Goal: Information Seeking & Learning: Check status

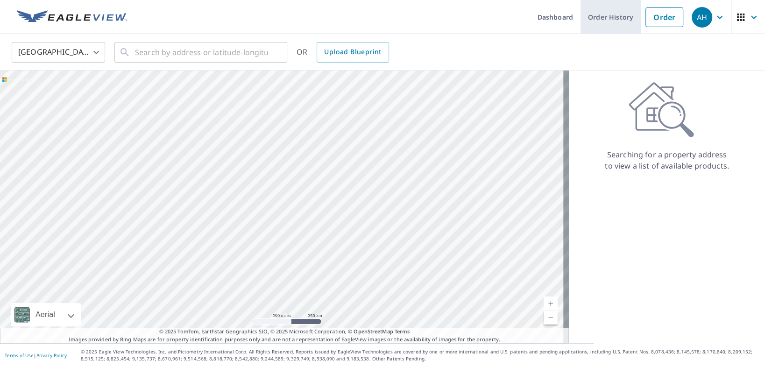
click at [602, 17] on link "Order History" at bounding box center [611, 17] width 60 height 34
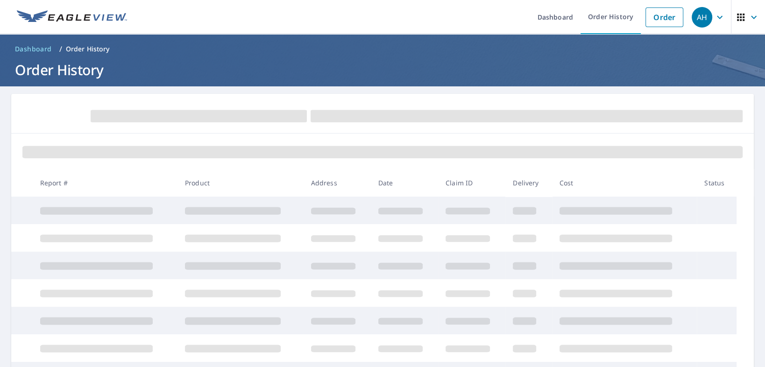
click at [704, 23] on div "AH" at bounding box center [702, 17] width 21 height 21
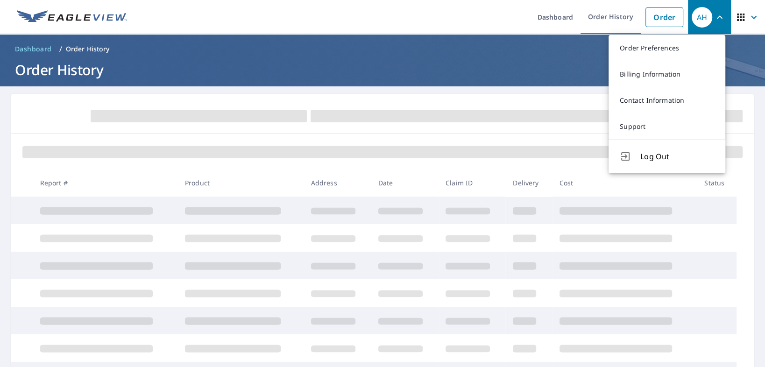
click at [209, 14] on ul "Dashboard Order History Order" at bounding box center [411, 17] width 556 height 34
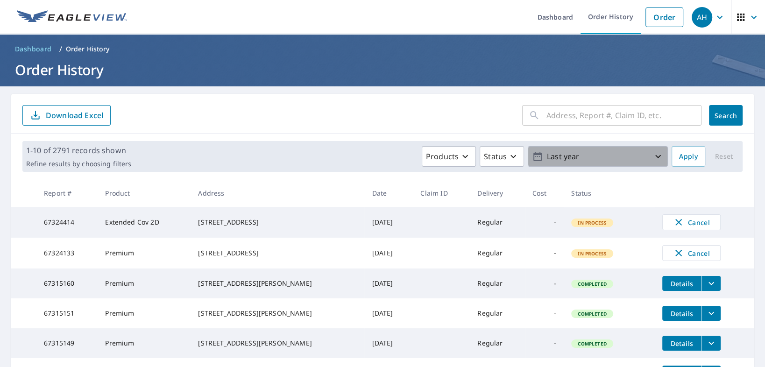
click at [555, 156] on p "Last year" at bounding box center [597, 157] width 109 height 16
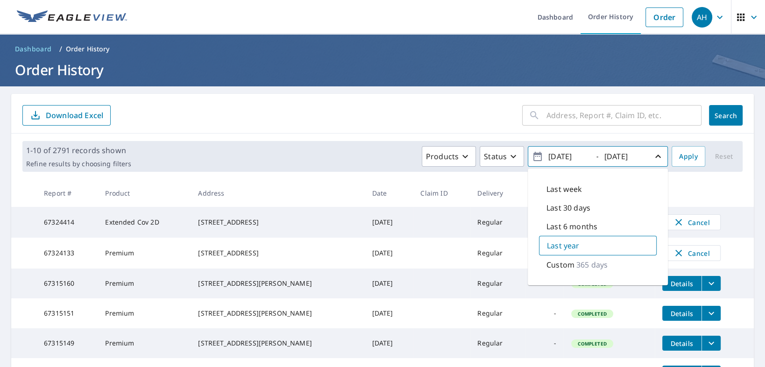
click at [571, 159] on input "[DATE]" at bounding box center [569, 156] width 46 height 15
click at [586, 157] on input "[DATE]" at bounding box center [569, 156] width 46 height 15
click at [631, 156] on input "[DATE]" at bounding box center [625, 156] width 46 height 15
click at [577, 259] on p "365 days" at bounding box center [592, 264] width 31 height 11
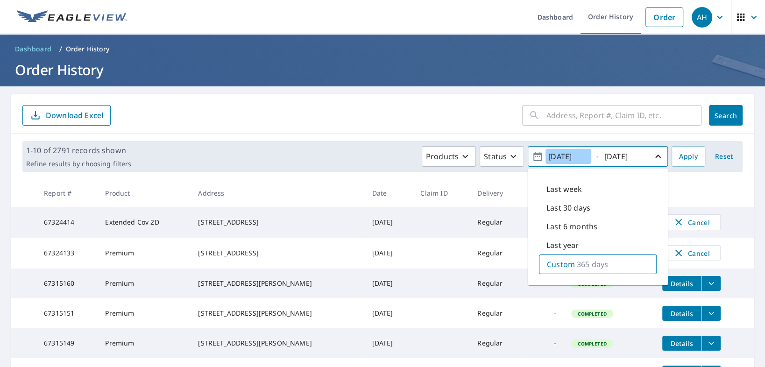
click at [573, 153] on input "[DATE]" at bounding box center [569, 156] width 46 height 15
drag, startPoint x: 583, startPoint y: 156, endPoint x: 525, endPoint y: 155, distance: 58.4
click at [528, 155] on button "[DATE] - [DATE]" at bounding box center [598, 156] width 140 height 21
type input "[DATE]"
click at [629, 157] on input "[DATE]" at bounding box center [625, 156] width 46 height 15
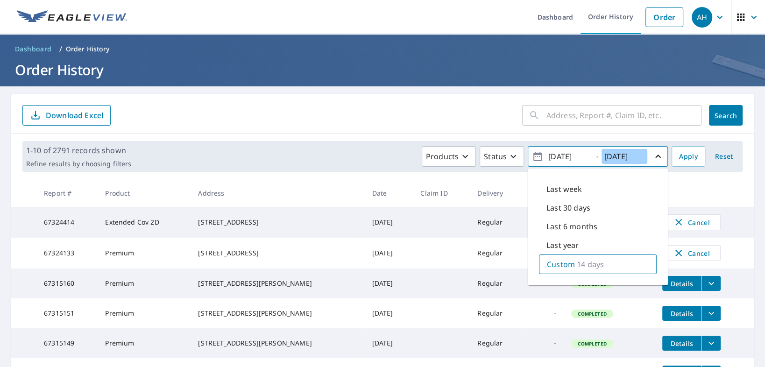
paste input "0/"
click at [627, 157] on input "[DATE]" at bounding box center [625, 156] width 46 height 15
type input "[DATE]"
click at [684, 156] on span "Apply" at bounding box center [688, 157] width 19 height 12
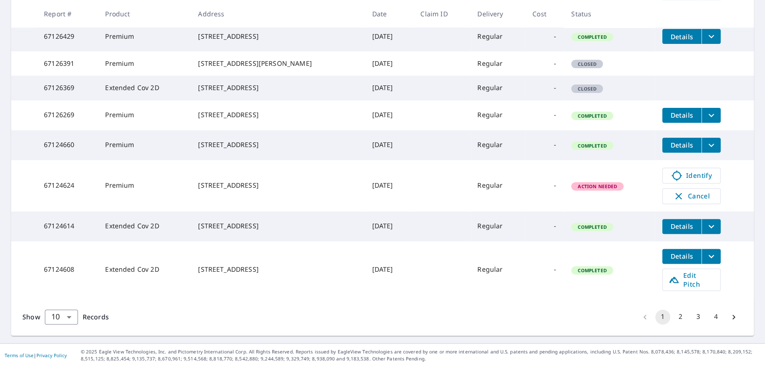
scroll to position [278, 0]
click at [67, 316] on body "AH AH Dashboard Order History Order AH Dashboard / Order History Order History …" at bounding box center [382, 183] width 765 height 367
click at [63, 352] on li "100" at bounding box center [60, 347] width 33 height 17
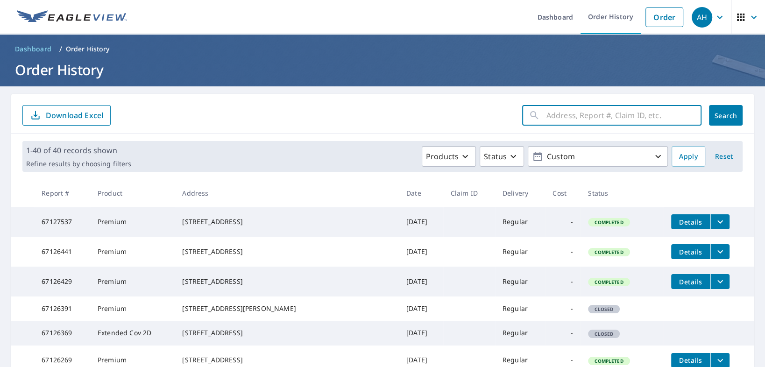
click at [559, 120] on input "text" at bounding box center [624, 115] width 155 height 26
type input "Olympia"
click button "Search" at bounding box center [726, 115] width 34 height 21
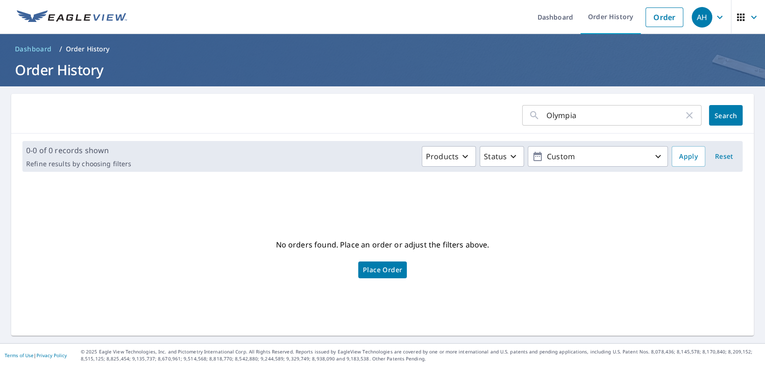
click at [684, 118] on icon "button" at bounding box center [689, 115] width 11 height 11
click at [602, 118] on input "text" at bounding box center [624, 115] width 155 height 26
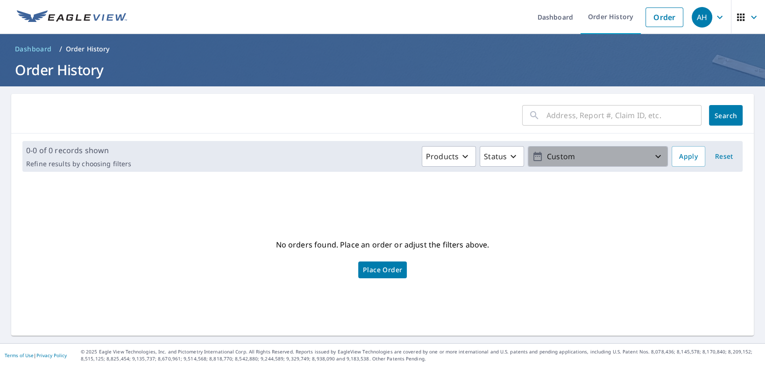
click at [590, 157] on p "Custom" at bounding box center [597, 157] width 109 height 16
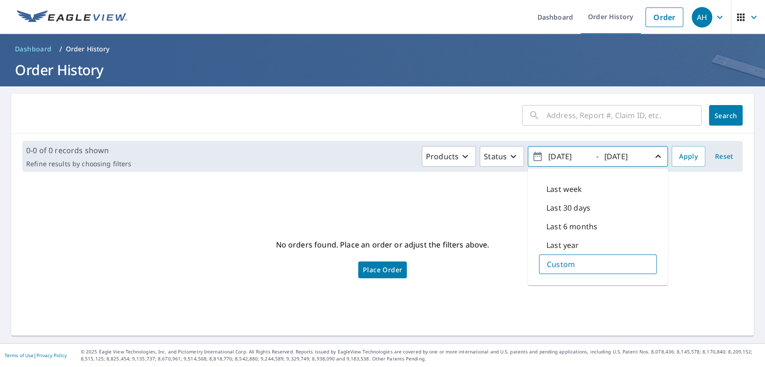
click at [536, 120] on div "​" at bounding box center [611, 115] width 179 height 21
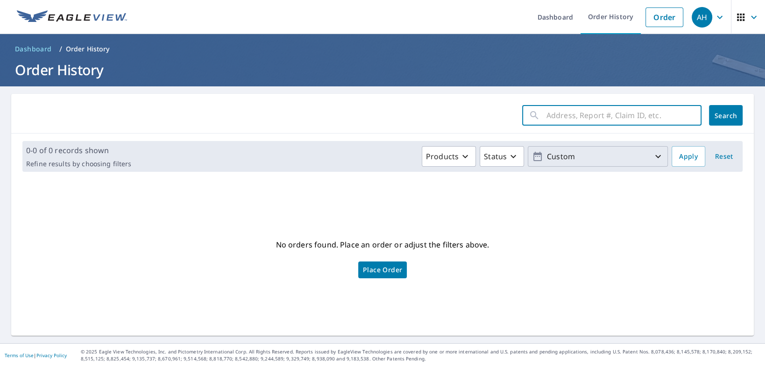
click at [77, 47] on p "Order History" at bounding box center [88, 48] width 44 height 9
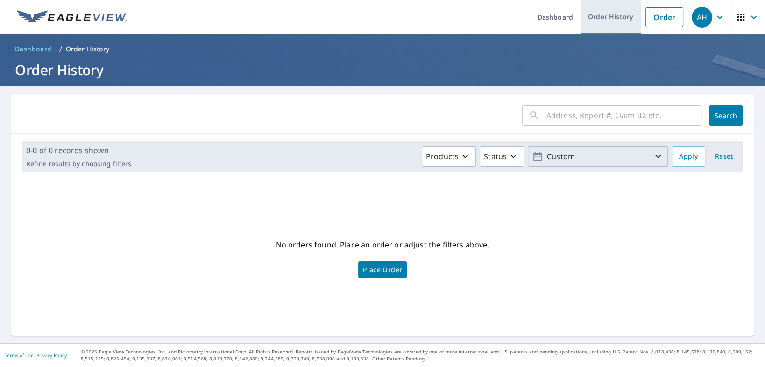
click at [593, 20] on link "Order History" at bounding box center [611, 17] width 60 height 34
click at [581, 108] on input "text" at bounding box center [624, 115] width 155 height 26
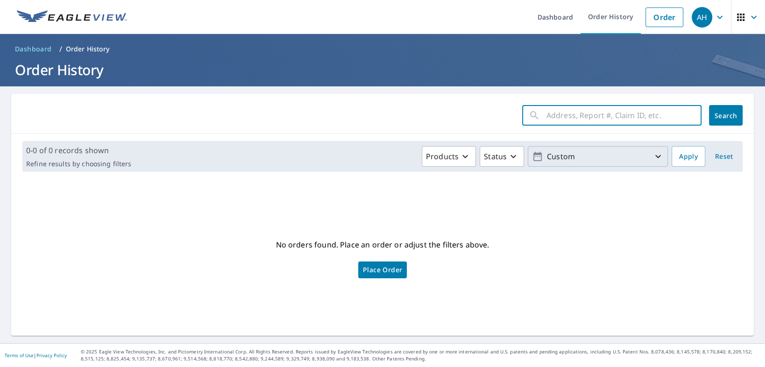
click at [571, 111] on input "text" at bounding box center [624, 115] width 155 height 26
click at [547, 109] on input "text" at bounding box center [624, 115] width 155 height 26
type input "rich rd"
click button "Search" at bounding box center [726, 115] width 34 height 21
drag, startPoint x: 591, startPoint y: 121, endPoint x: 346, endPoint y: 122, distance: 244.9
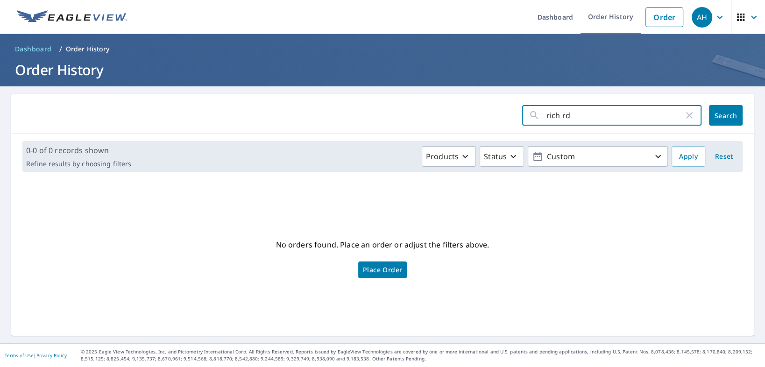
click at [398, 118] on form "rich rd ​ Search" at bounding box center [382, 115] width 721 height 21
click at [629, 181] on div "rich rd ​ Search 0-0 of 0 records shown Refine results by choosing filters Prod…" at bounding box center [382, 215] width 743 height 242
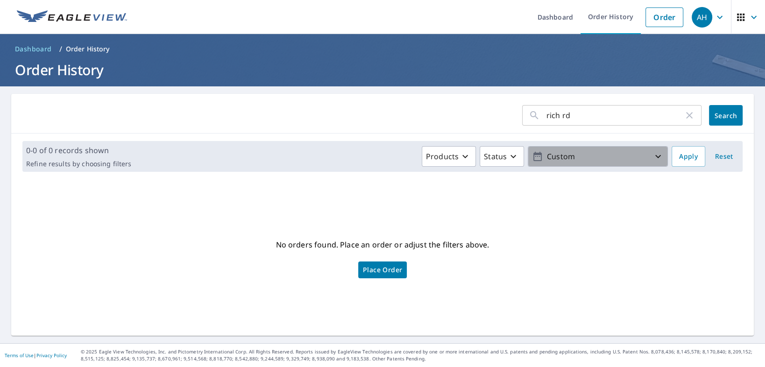
click at [619, 156] on p "Custom" at bounding box center [597, 157] width 109 height 16
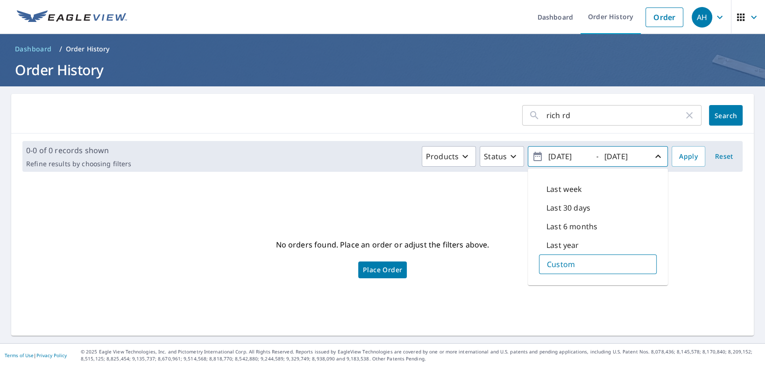
click at [581, 214] on div "Last 30 days" at bounding box center [598, 208] width 118 height 19
type input "[DATE]"
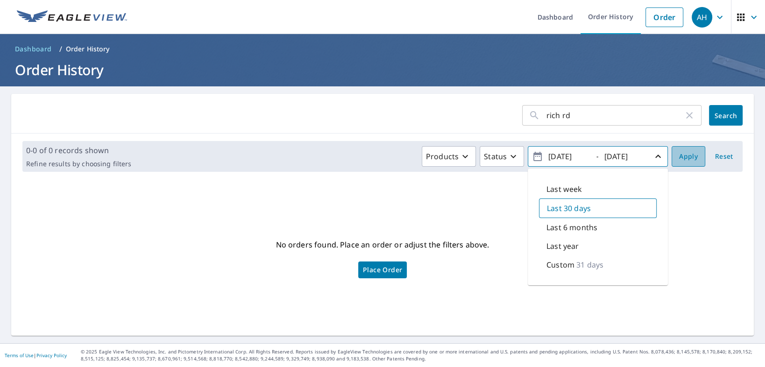
click at [687, 155] on span "Apply" at bounding box center [688, 157] width 19 height 12
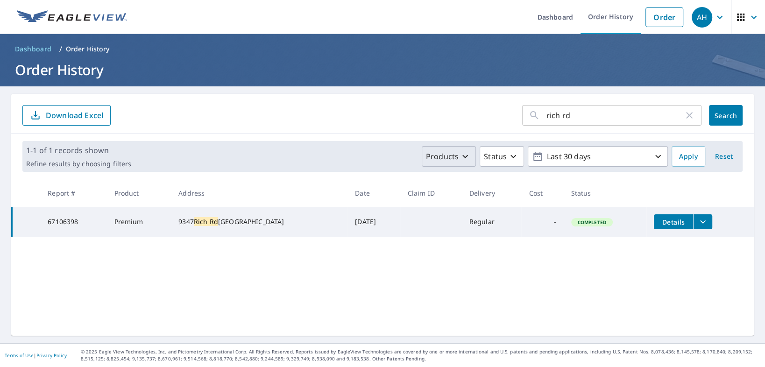
click at [453, 157] on p "Products" at bounding box center [442, 156] width 33 height 11
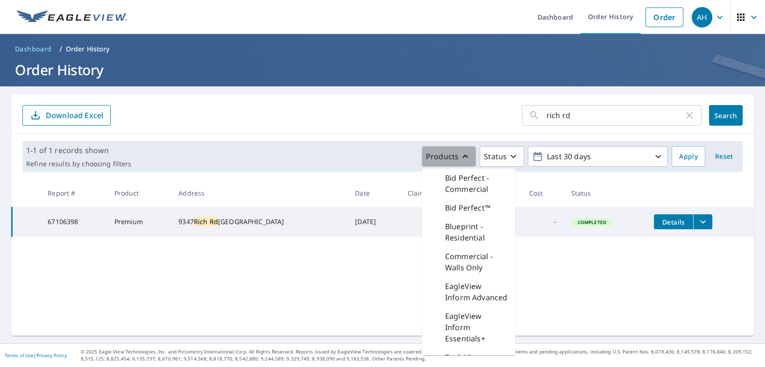
click at [453, 157] on p "Products" at bounding box center [442, 156] width 33 height 11
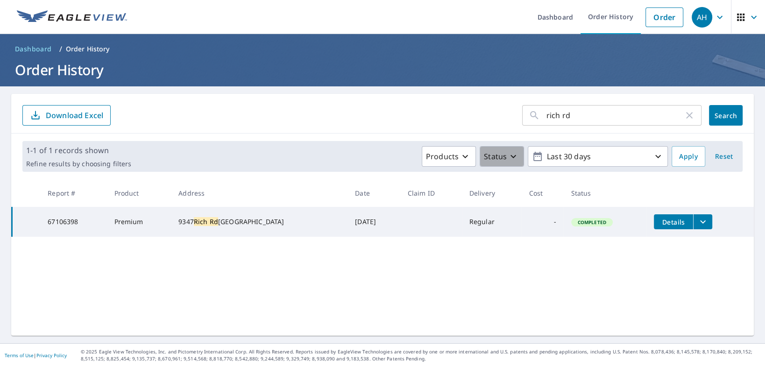
click at [497, 155] on p "Status" at bounding box center [495, 156] width 23 height 11
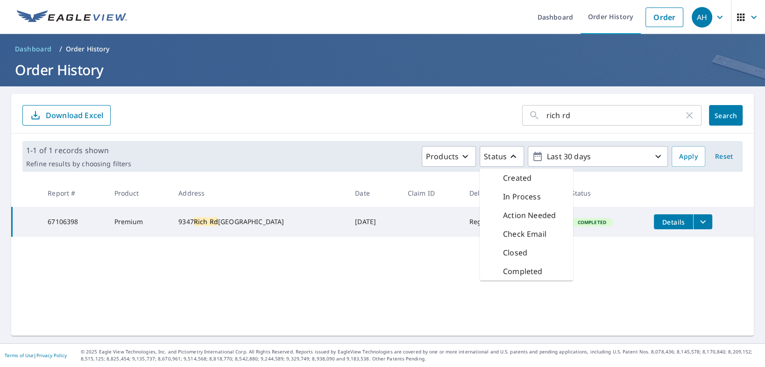
click at [416, 161] on div "Products Status Created In Process Action Needed Check Email Closed Completed L…" at bounding box center [401, 156] width 533 height 21
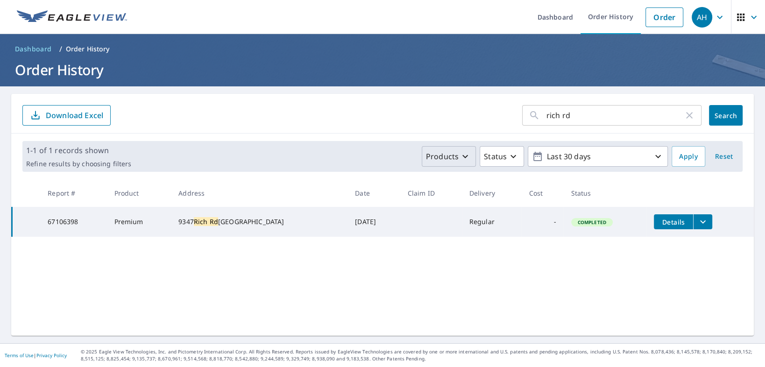
click at [438, 157] on p "Products" at bounding box center [442, 156] width 33 height 11
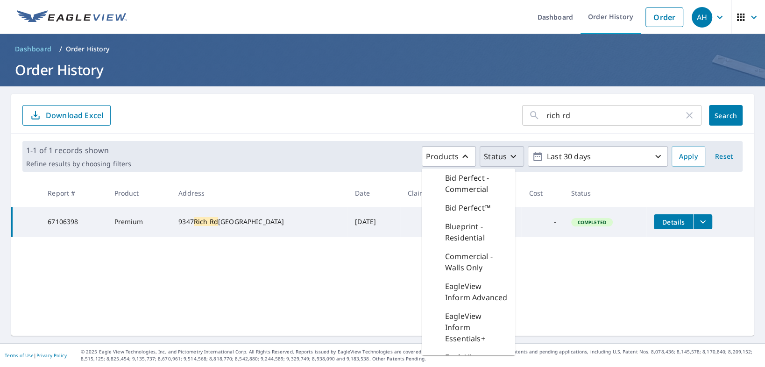
click at [480, 164] on button "Status" at bounding box center [502, 156] width 44 height 21
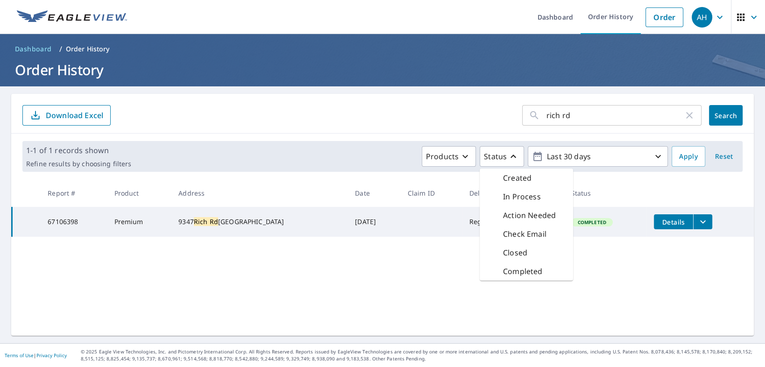
click at [355, 162] on div "Products Status Created In Process Action Needed Check Email Closed Completed L…" at bounding box center [401, 156] width 533 height 21
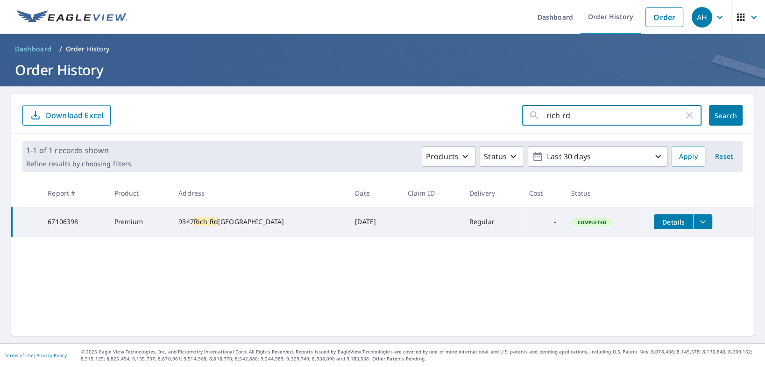
click at [608, 114] on input "rich rd" at bounding box center [615, 115] width 137 height 26
drag, startPoint x: 308, startPoint y: 222, endPoint x: 434, endPoint y: 221, distance: 125.7
click at [433, 221] on tr "67106398 Premium [STREET_ADDRESS] [DATE] Regular - Completed Details" at bounding box center [383, 222] width 743 height 30
click at [446, 250] on div "rich rd ​ Search Download Excel 1-1 of 1 records shown Refine results by choosi…" at bounding box center [382, 215] width 743 height 242
drag, startPoint x: 205, startPoint y: 218, endPoint x: 274, endPoint y: 222, distance: 68.8
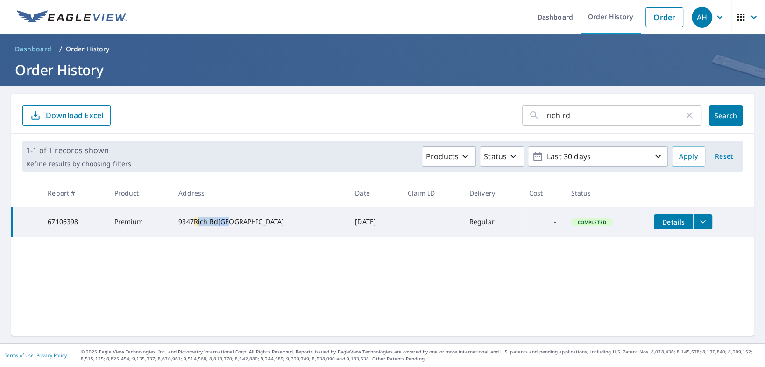
click at [274, 222] on div "[STREET_ADDRESS]" at bounding box center [260, 221] width 162 height 9
click at [698, 221] on icon "filesDropdownBtn-67106398" at bounding box center [703, 221] width 11 height 11
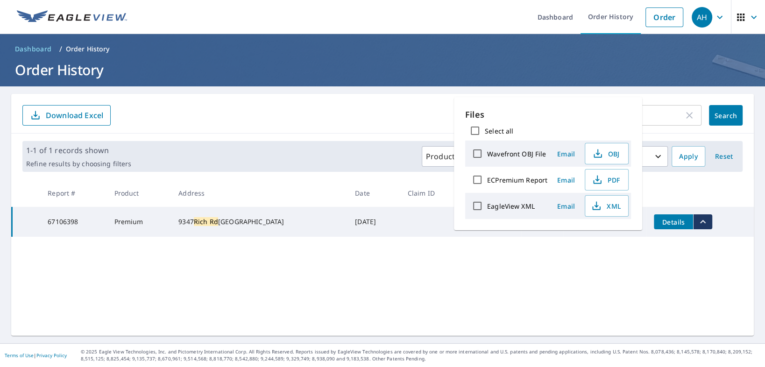
click at [329, 260] on div "rich rd ​ Search Download Excel 1-1 of 1 records shown Refine results by choosi…" at bounding box center [382, 215] width 743 height 242
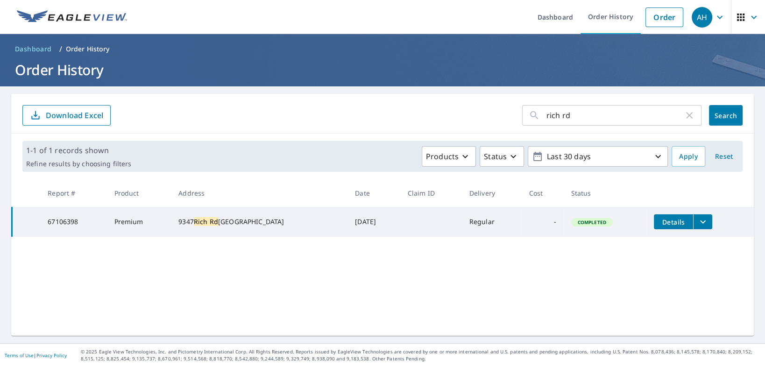
drag, startPoint x: 579, startPoint y: 118, endPoint x: 462, endPoint y: 127, distance: 116.7
click at [471, 127] on div "rich rd ​ Search Download Excel" at bounding box center [382, 114] width 743 height 40
